Goal: Browse casually: Explore the website without a specific task or goal

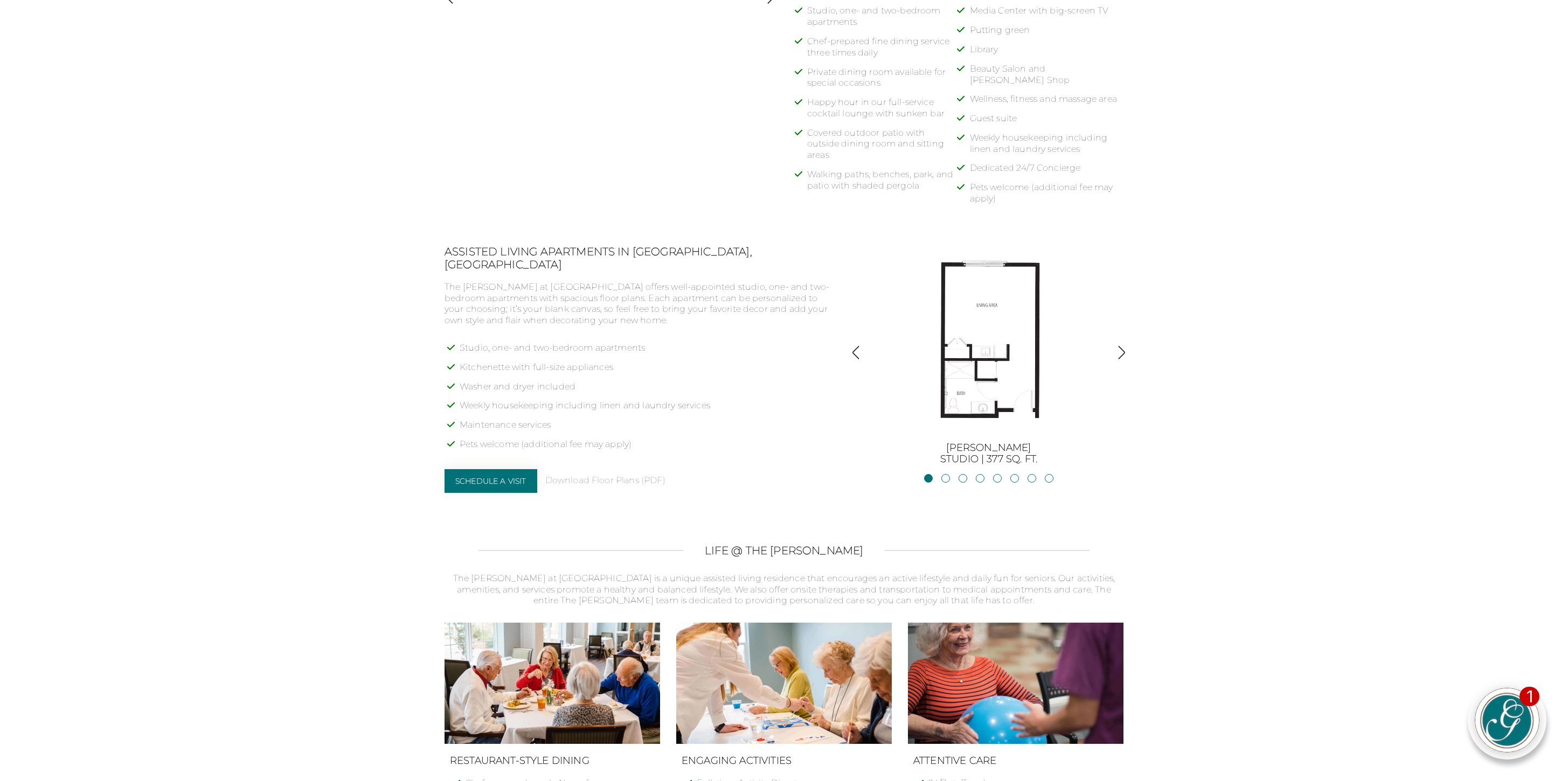
scroll to position [699, 0]
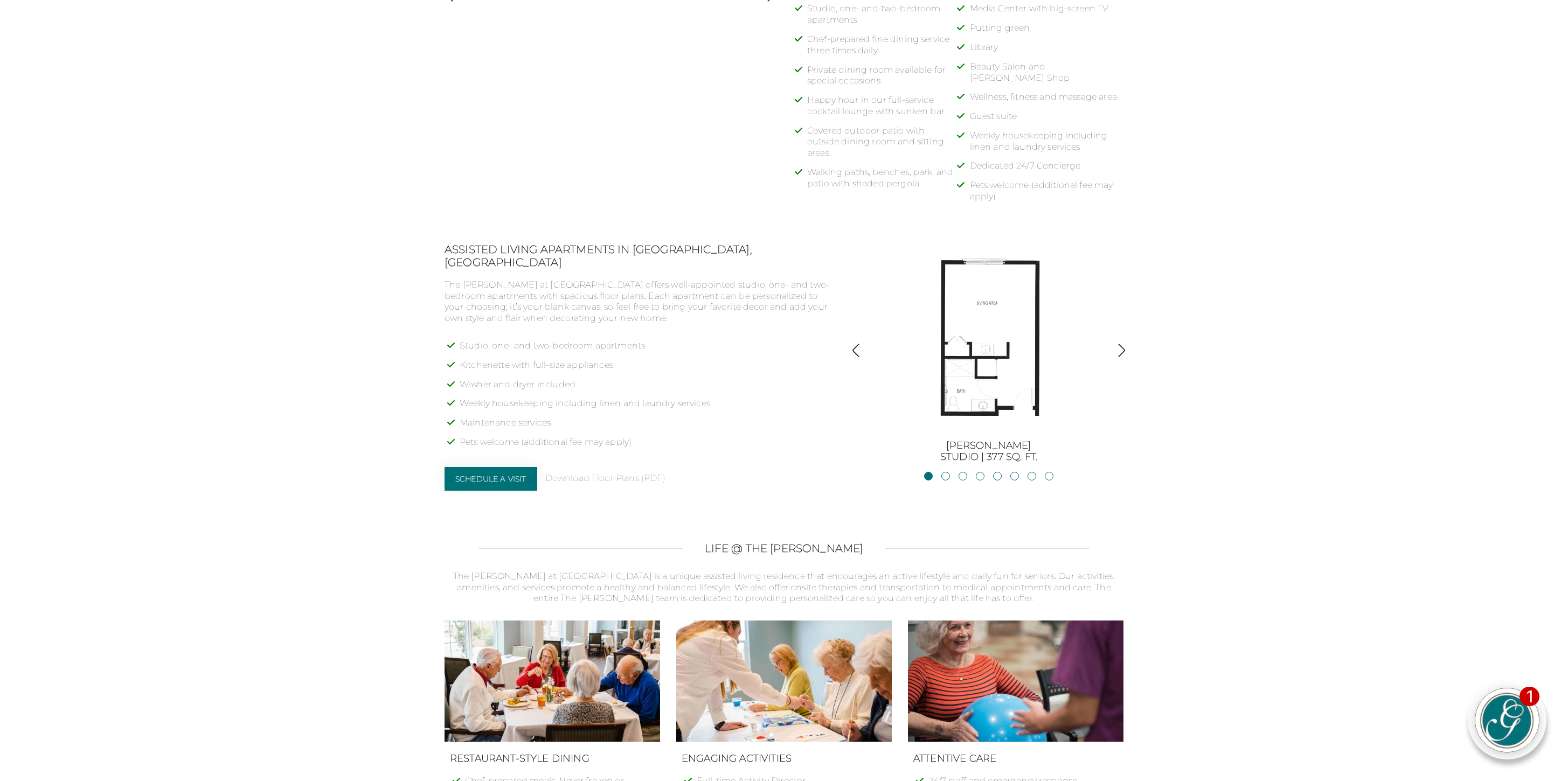
click at [1122, 348] on img "button" at bounding box center [1122, 350] width 14 height 14
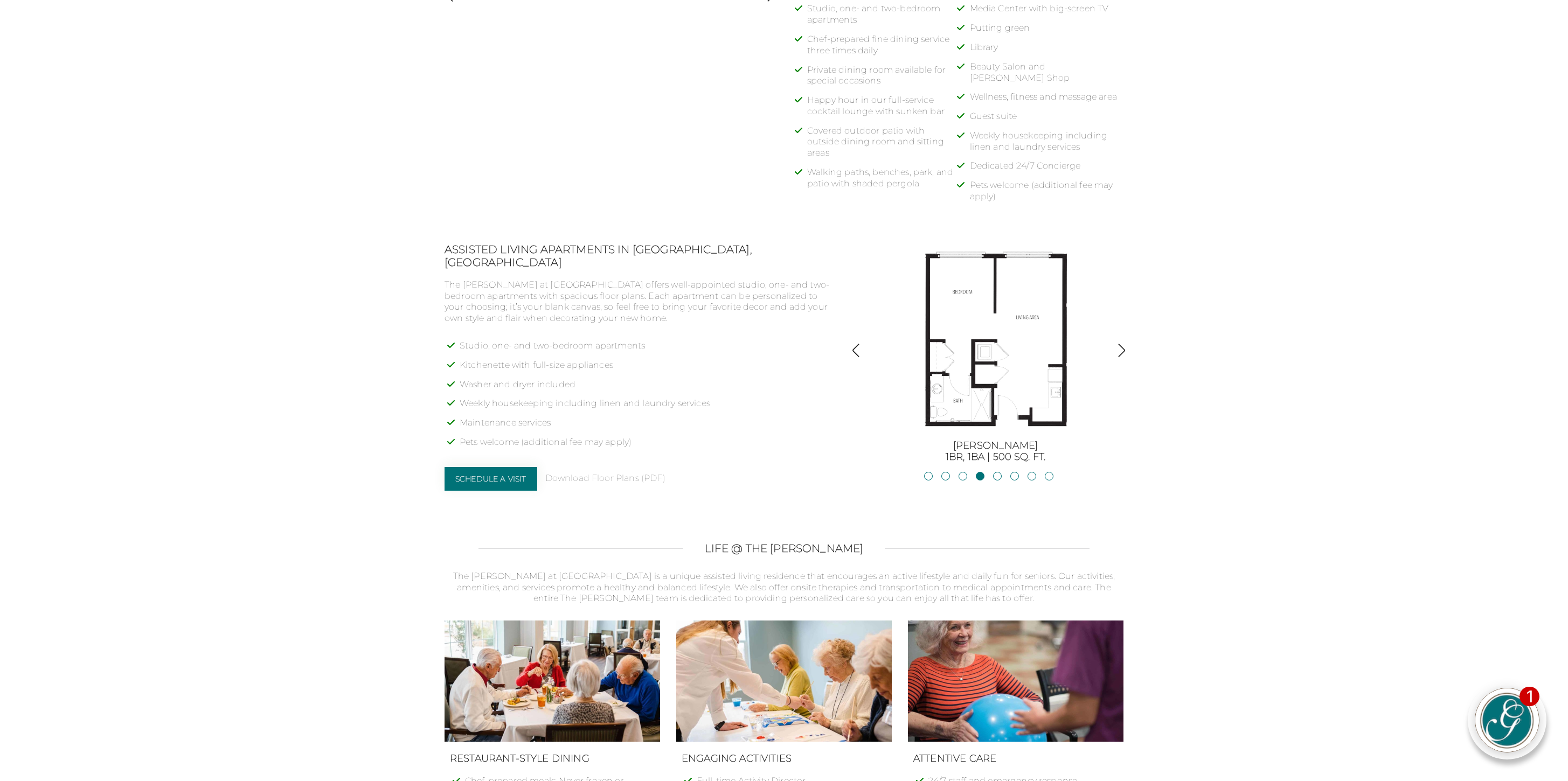
click at [1122, 348] on img "button" at bounding box center [1122, 350] width 14 height 14
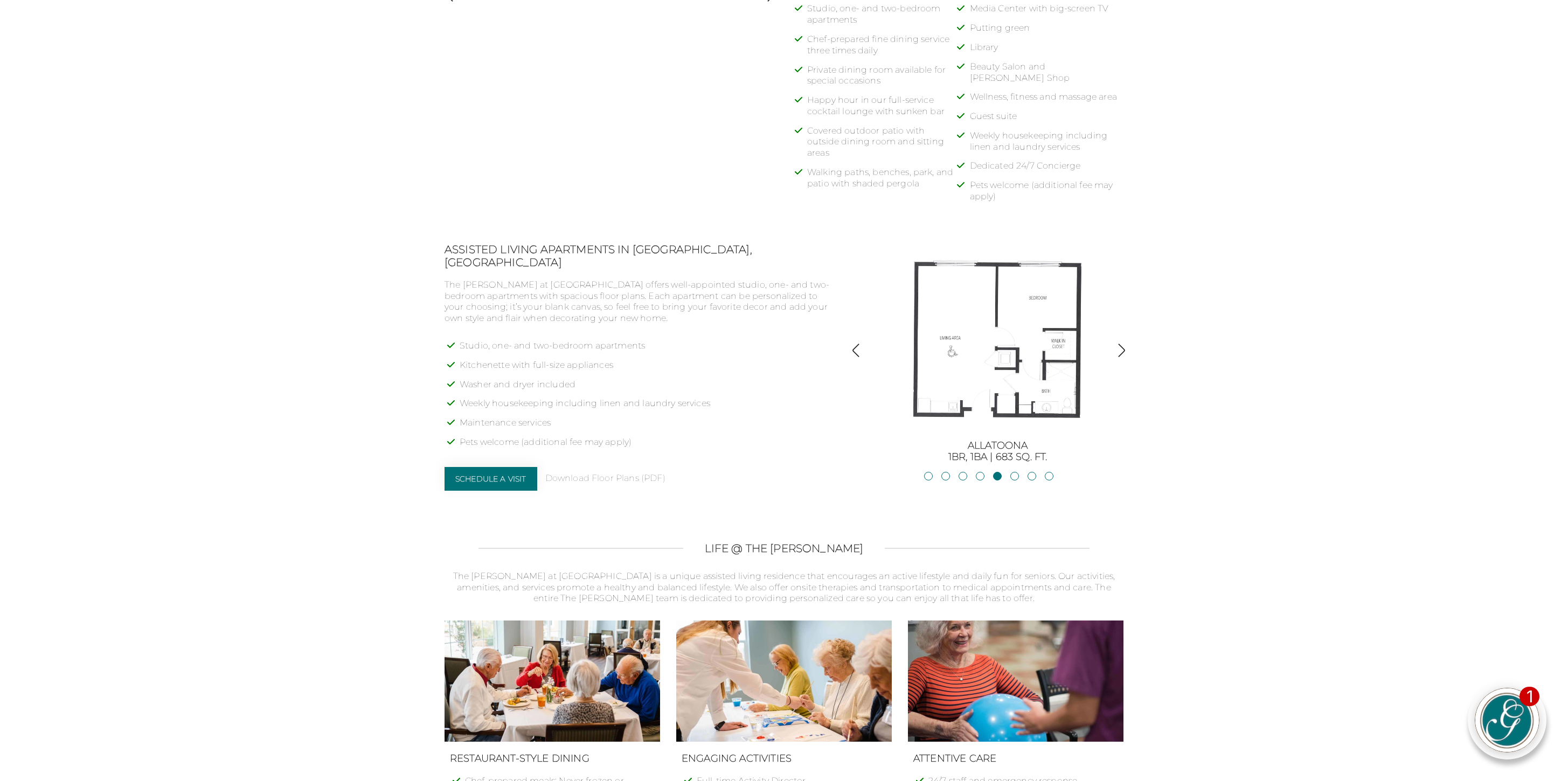
click at [1122, 348] on img "button" at bounding box center [1122, 350] width 14 height 14
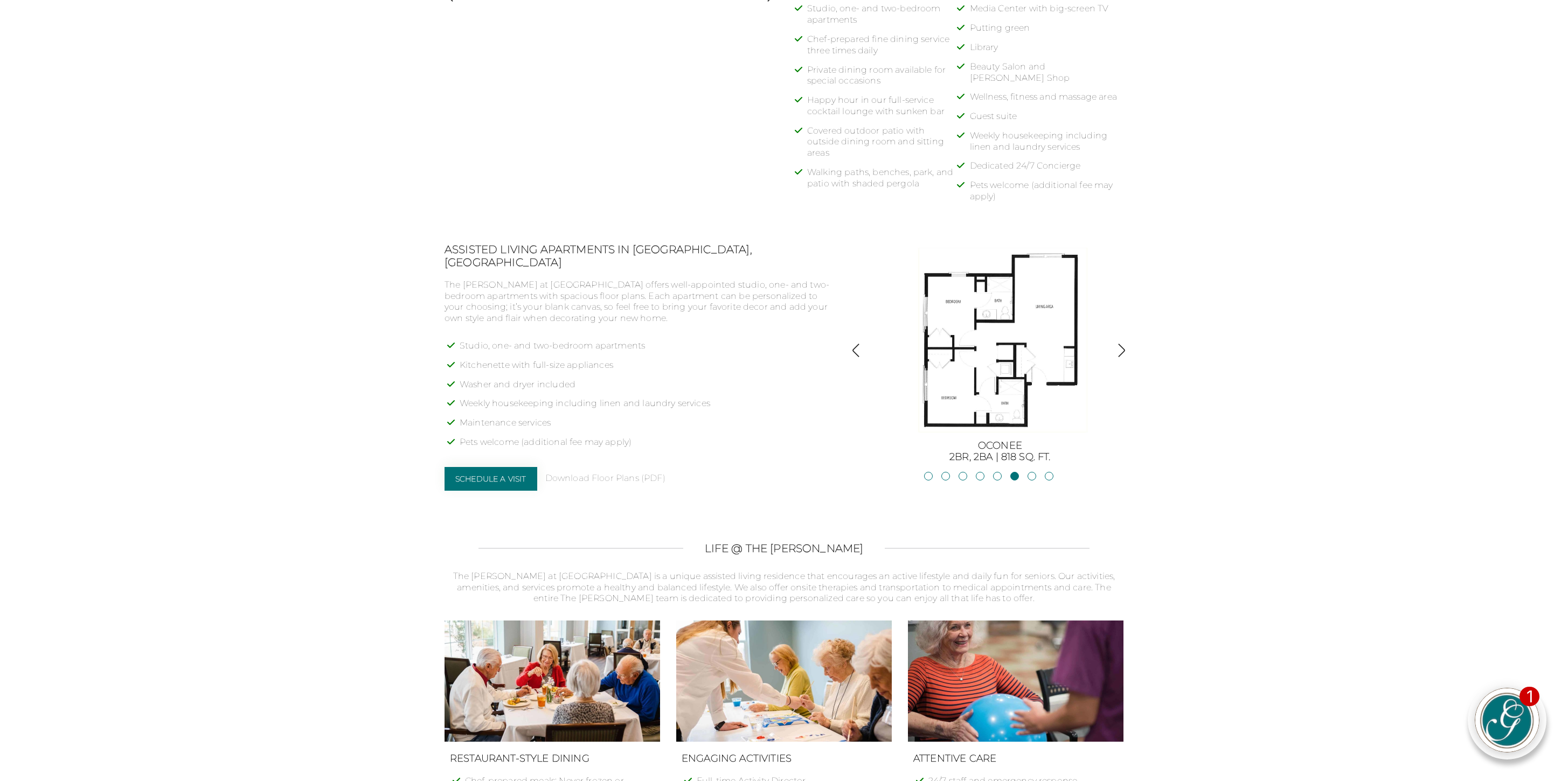
click at [1122, 348] on img "button" at bounding box center [1122, 350] width 14 height 14
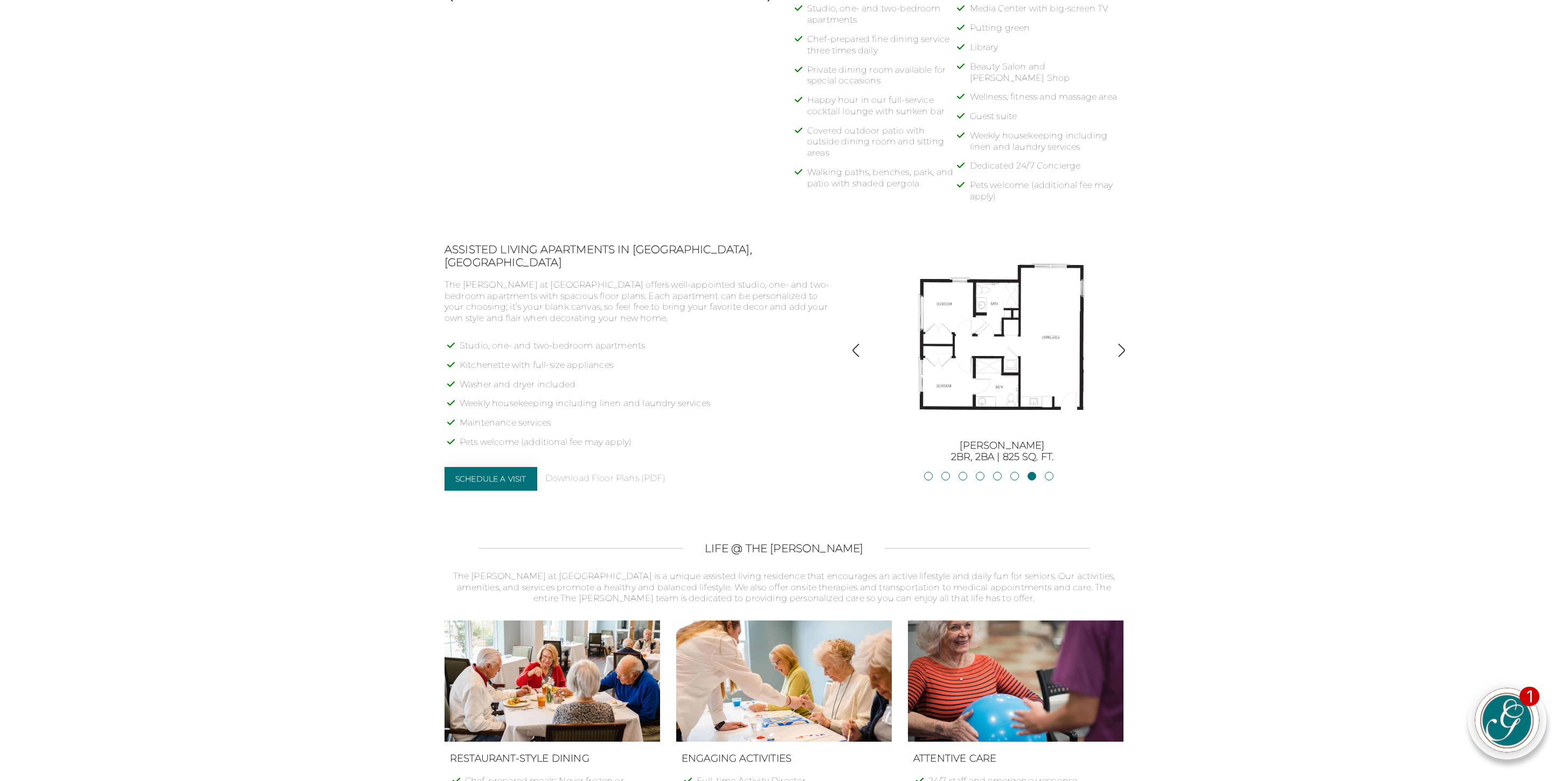
click at [1122, 348] on img "button" at bounding box center [1122, 350] width 14 height 14
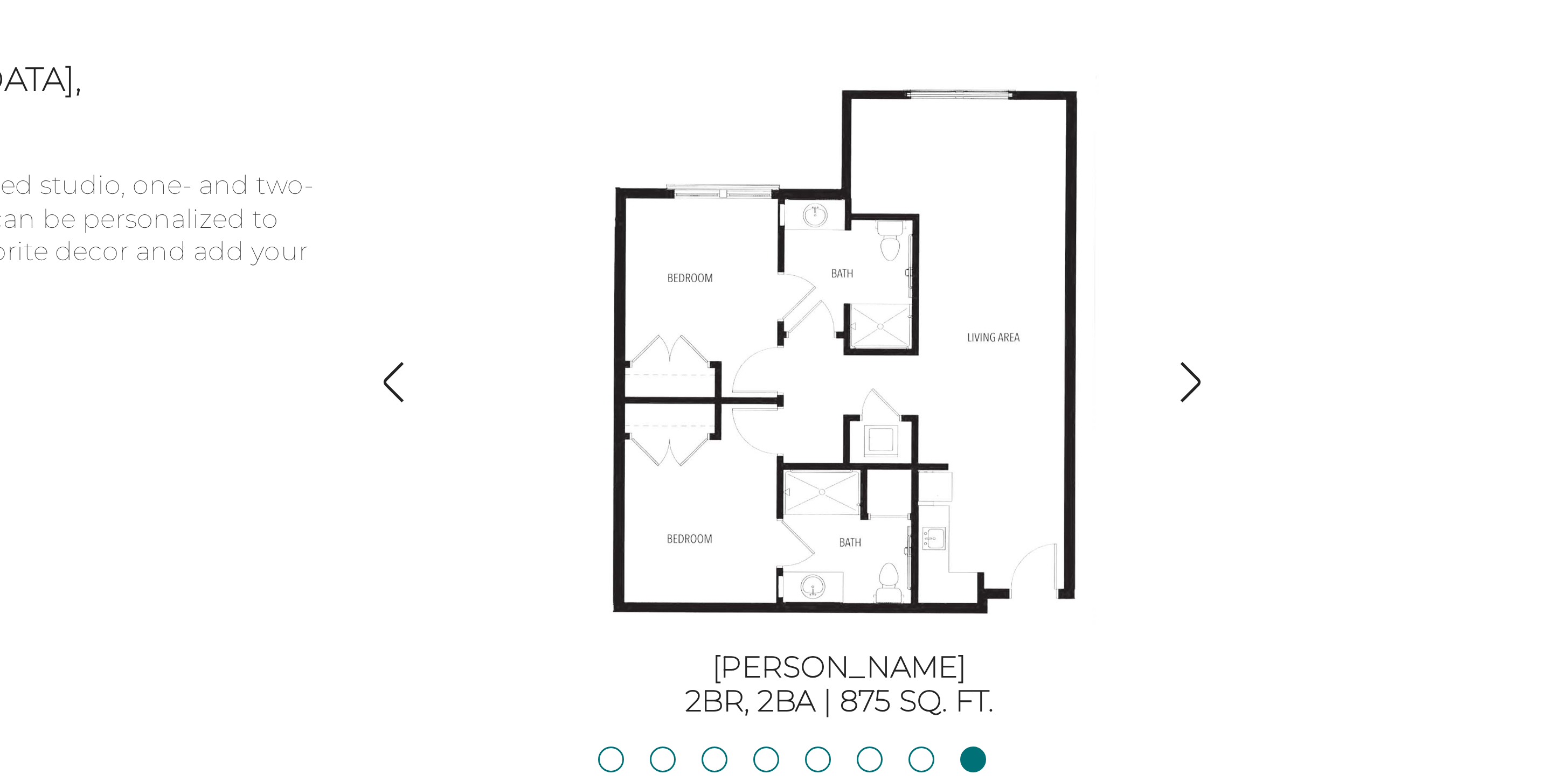
click at [1122, 350] on img "button" at bounding box center [1122, 350] width 14 height 14
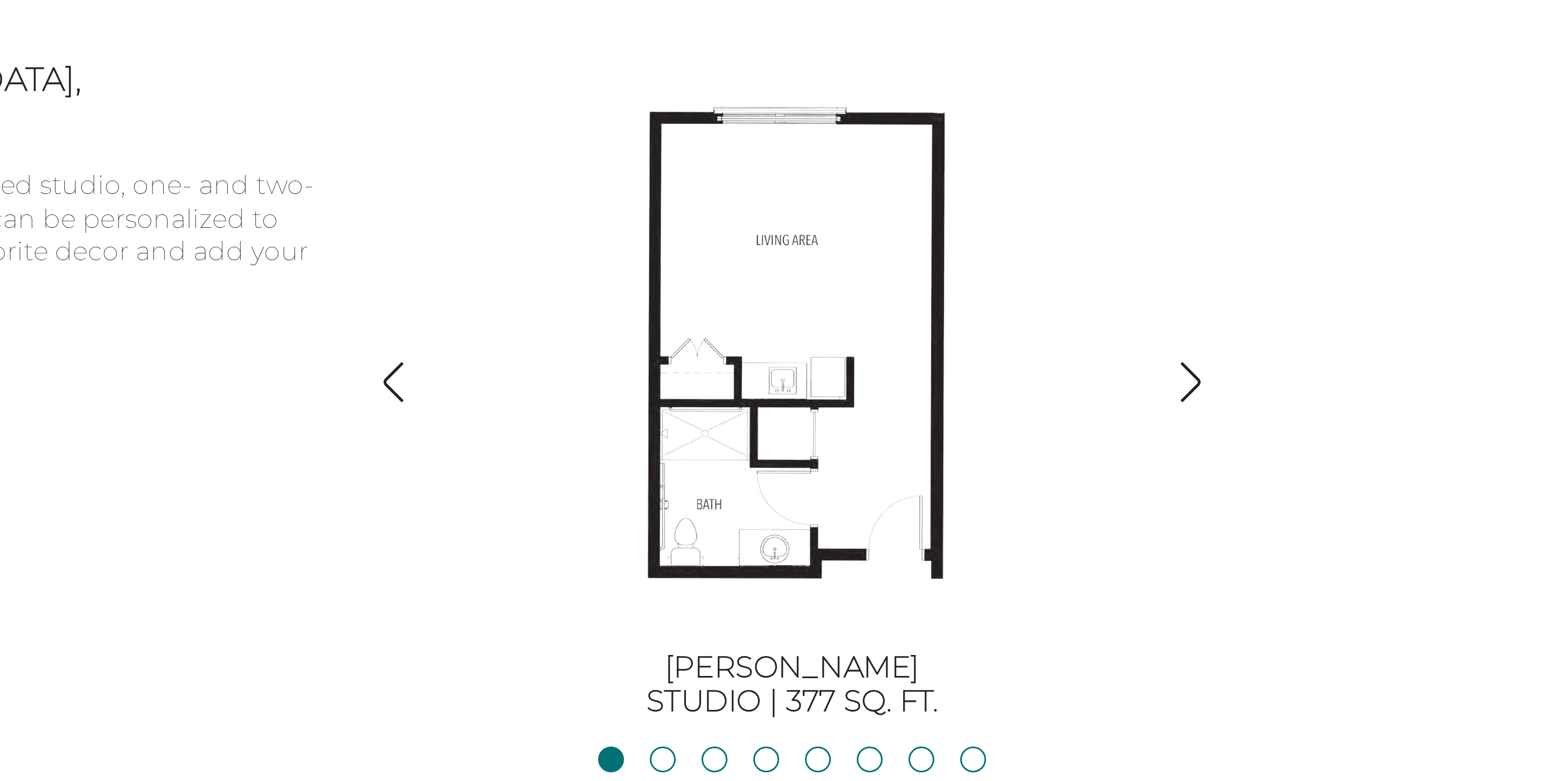
click at [1122, 350] on img "button" at bounding box center [1122, 350] width 14 height 14
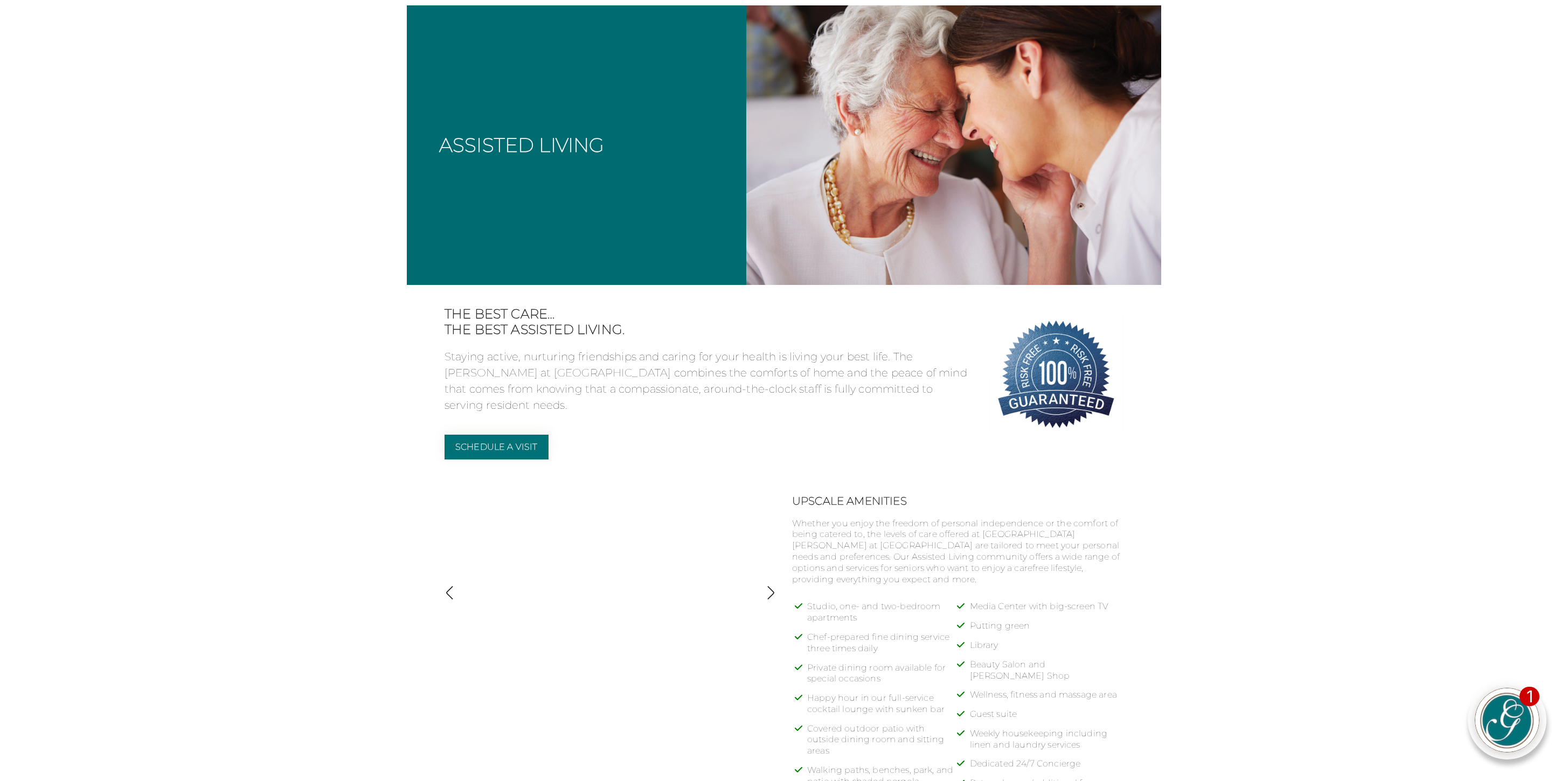
scroll to position [0, 0]
